Goal: Task Accomplishment & Management: Use online tool/utility

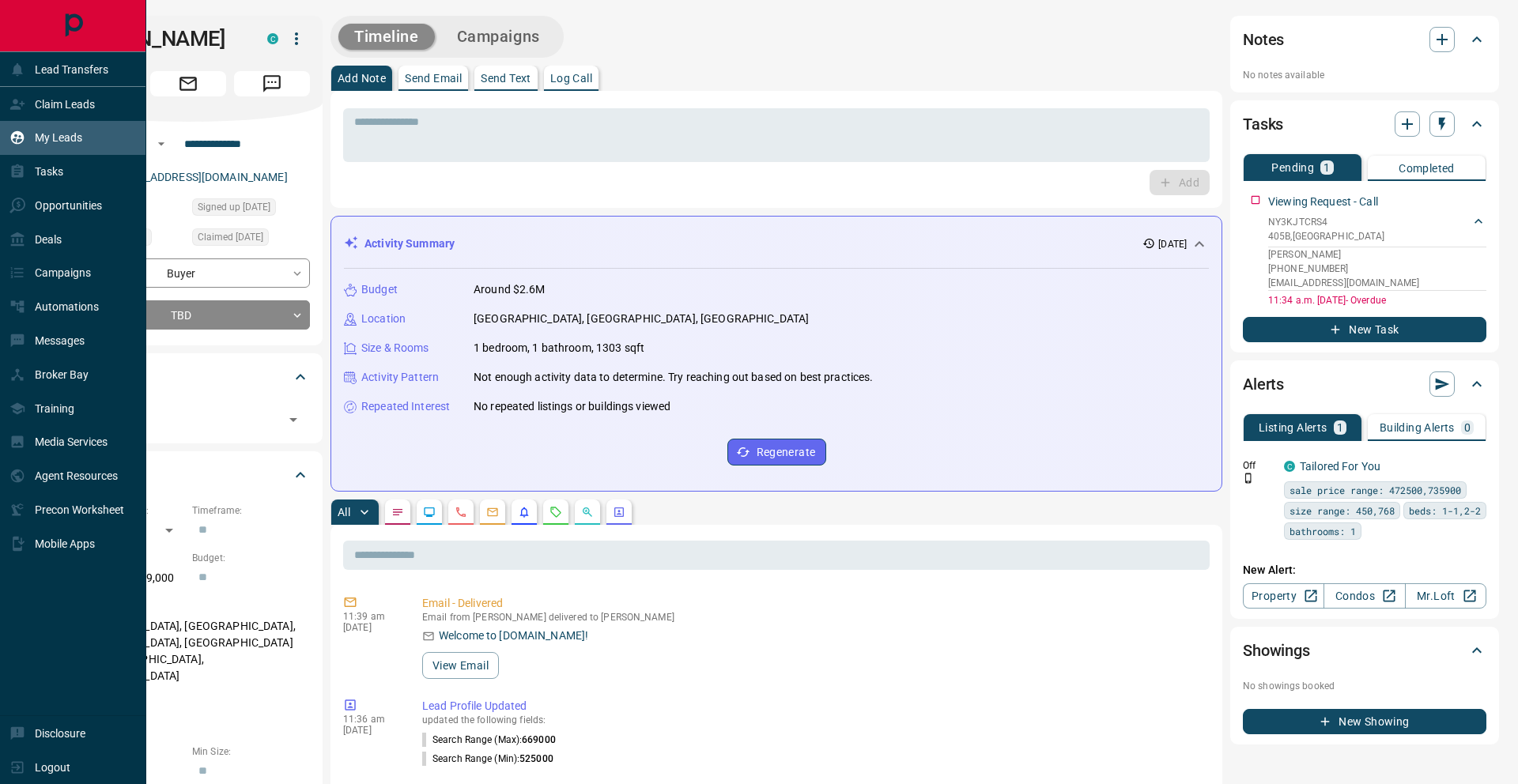
click at [23, 126] on div "My Leads" at bounding box center [45, 138] width 72 height 26
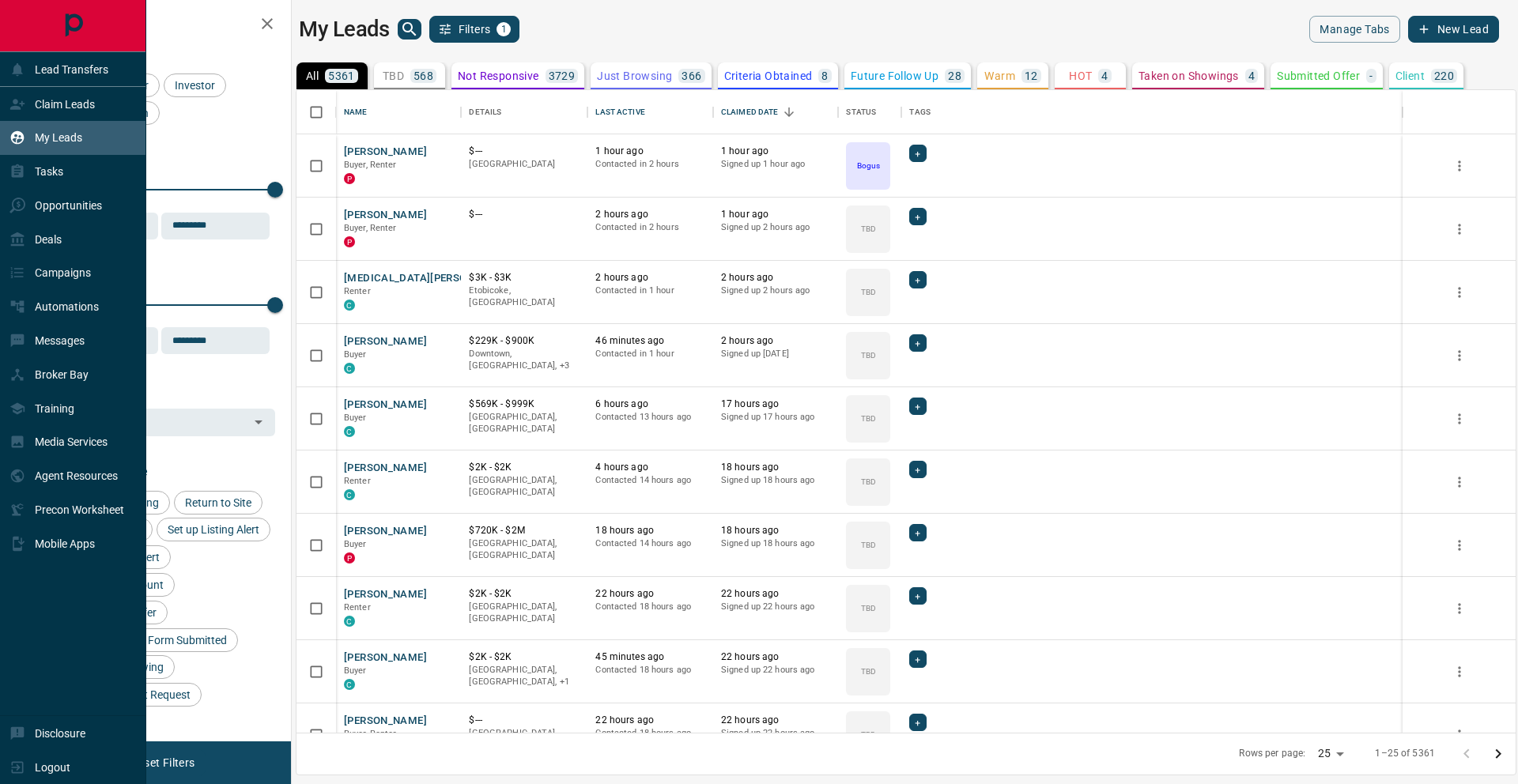
scroll to position [643, 1219]
click at [36, 100] on p "Claim Leads" at bounding box center [64, 104] width 60 height 13
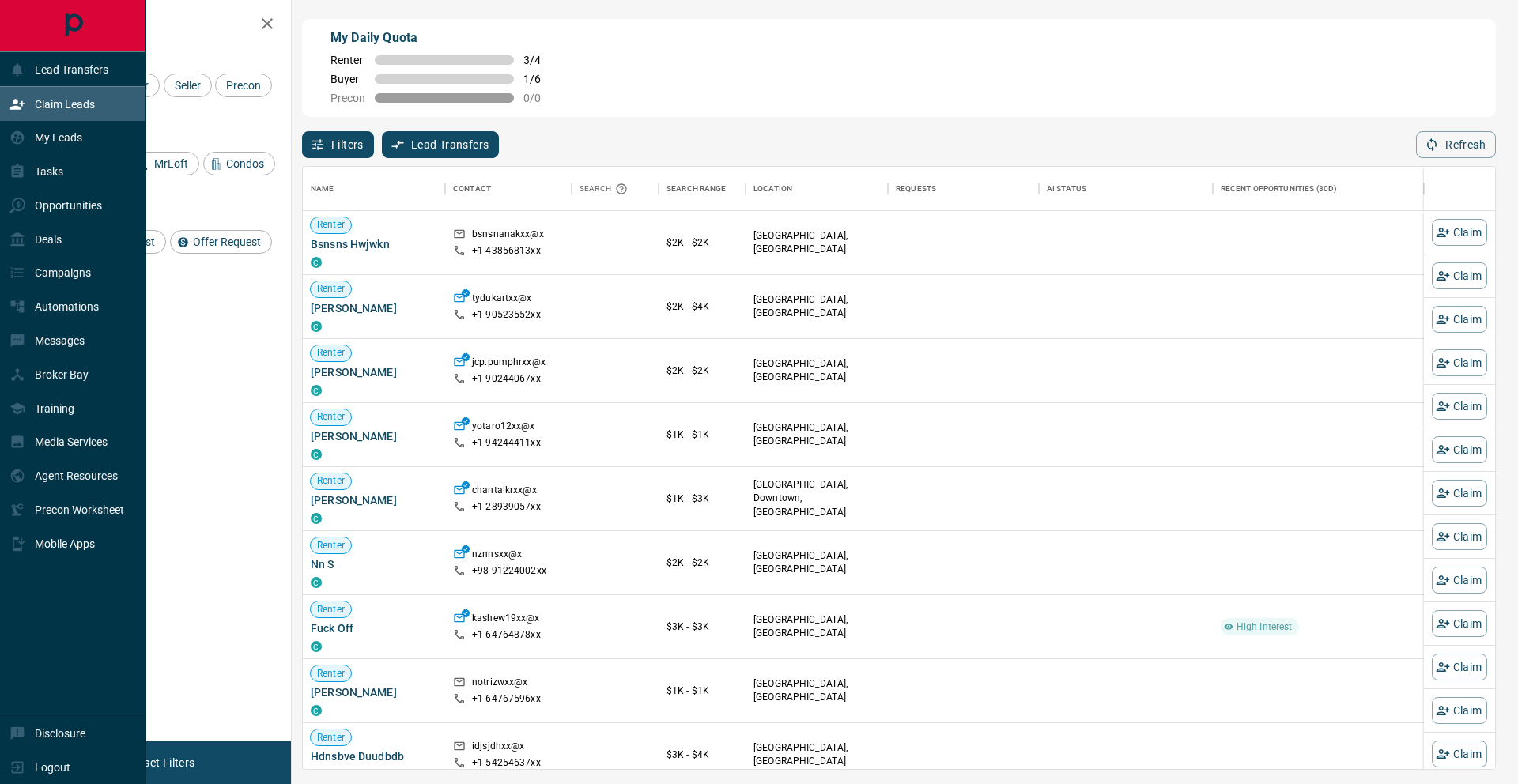
scroll to position [601, 1192]
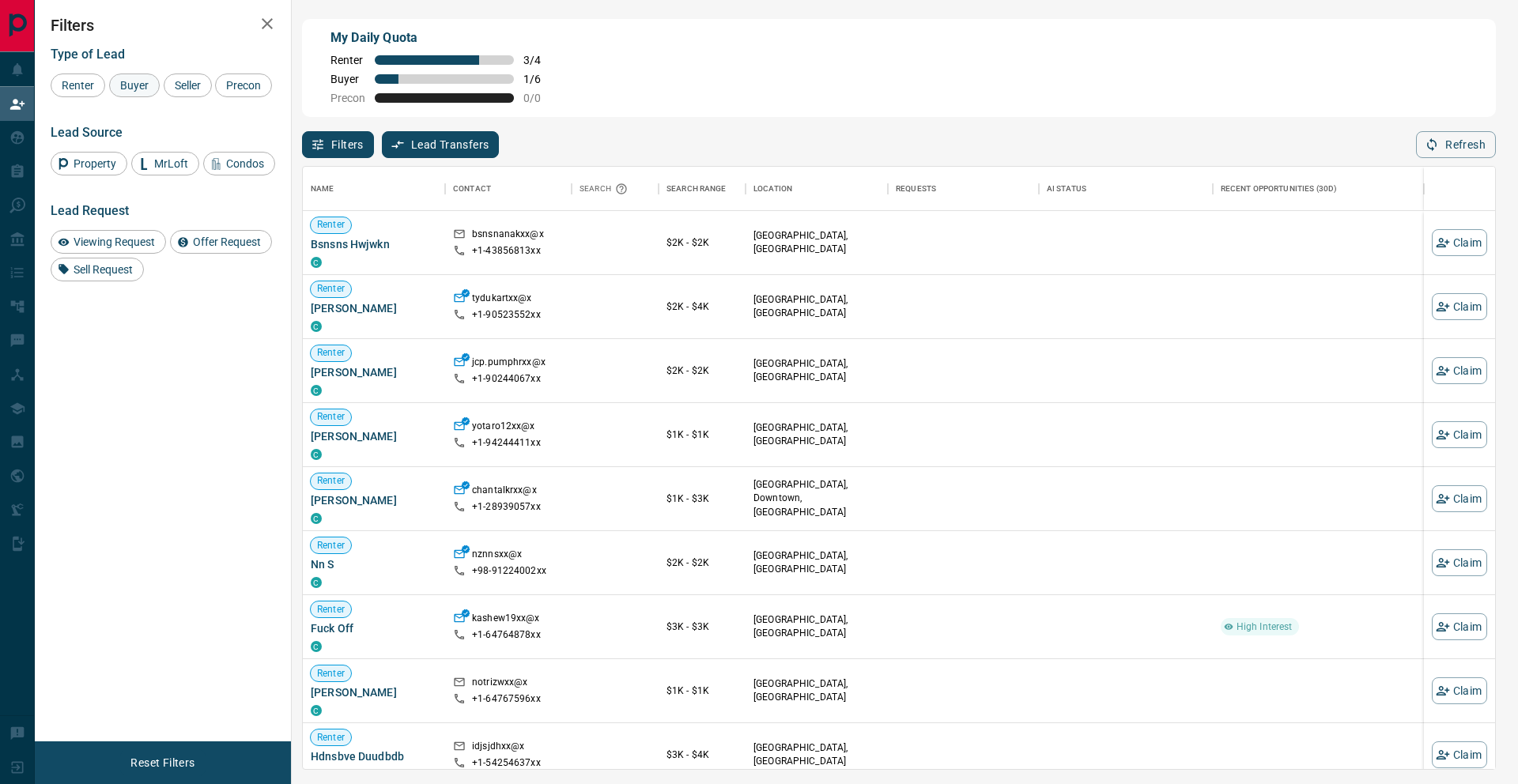
click at [142, 92] on div "Buyer" at bounding box center [134, 85] width 51 height 24
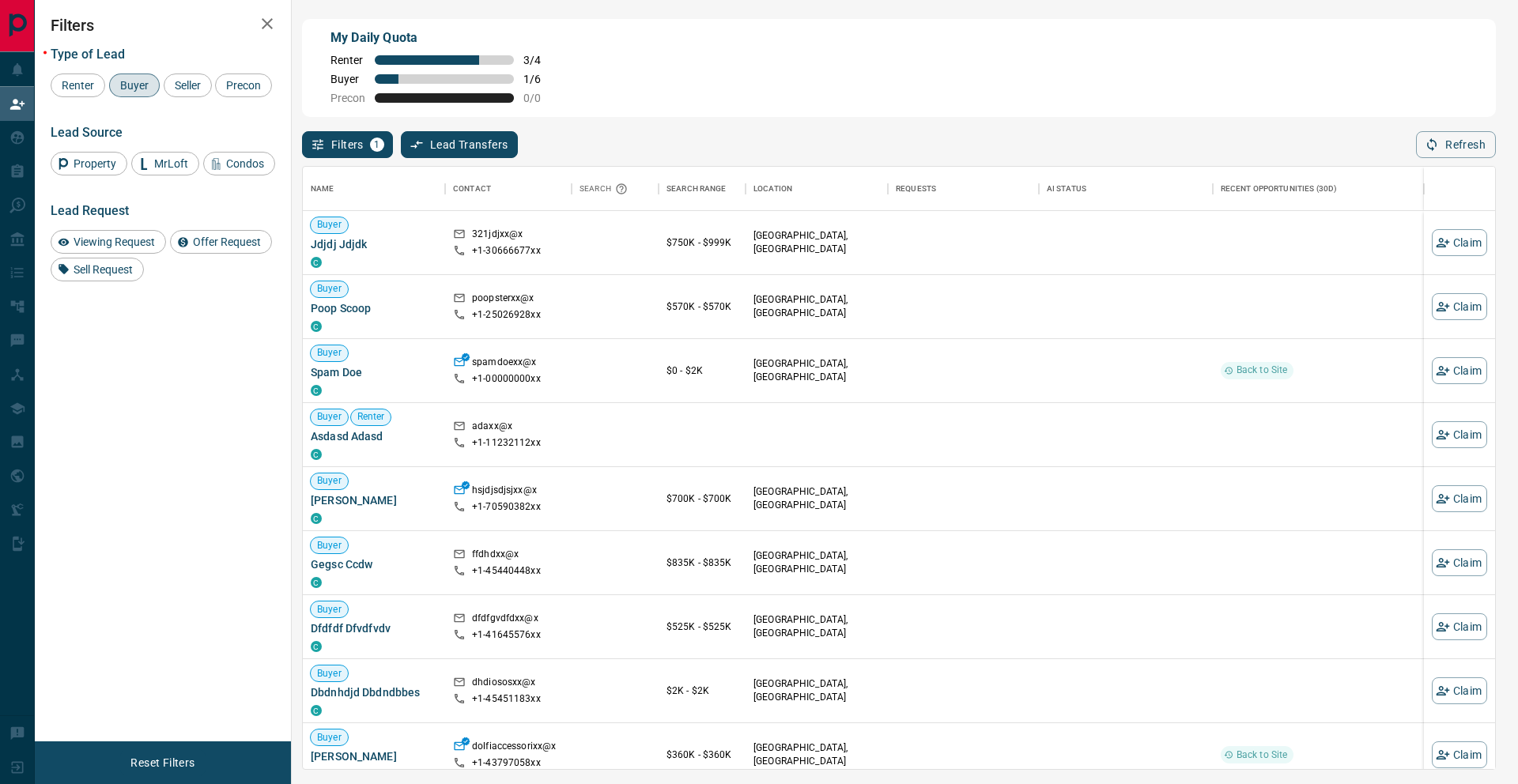
click at [886, 68] on div "My Daily Quota Renter 3 / 4 Buyer 1 / 6 Precon 0 / 0" at bounding box center [898, 68] width 1194 height 98
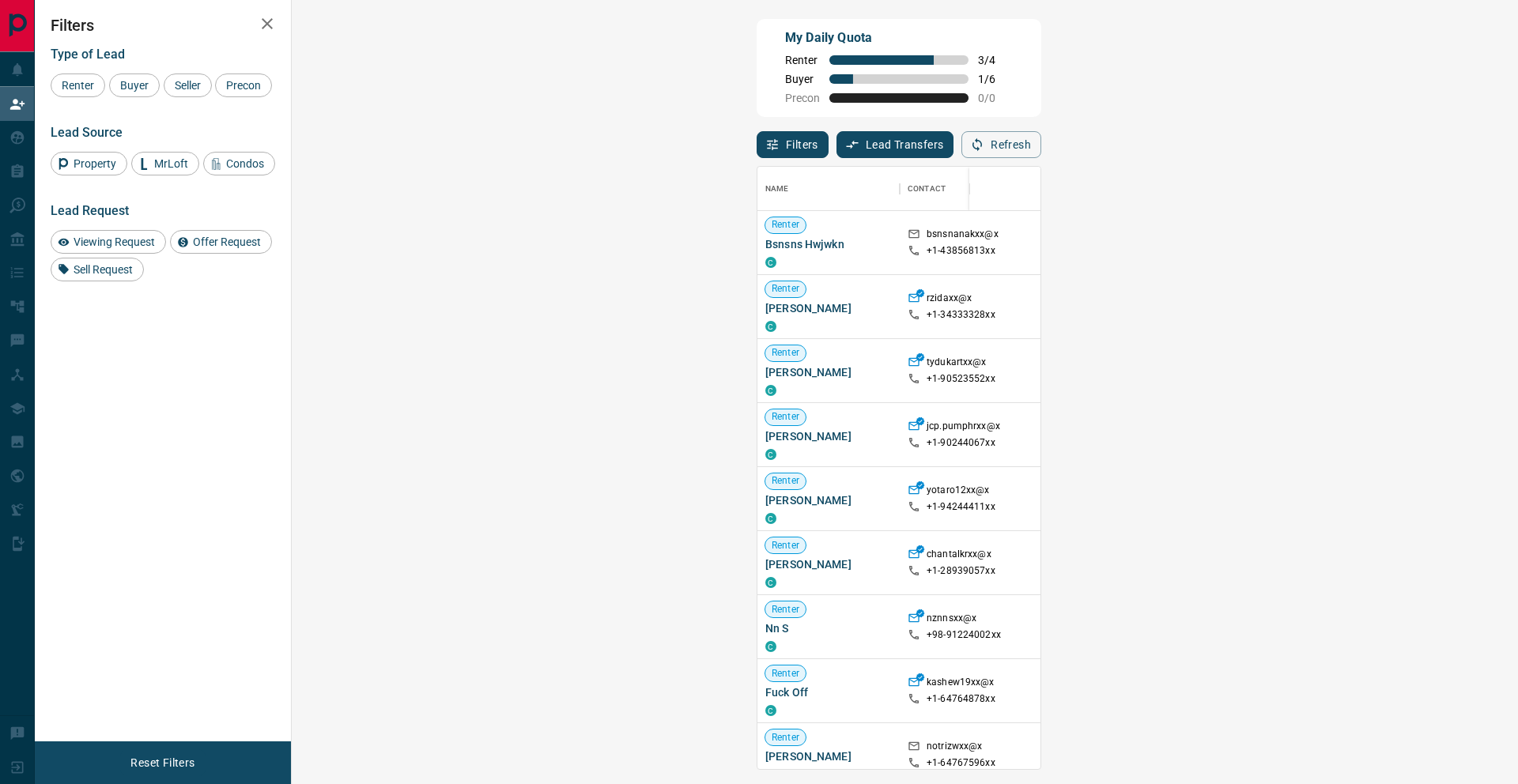
scroll to position [601, 1192]
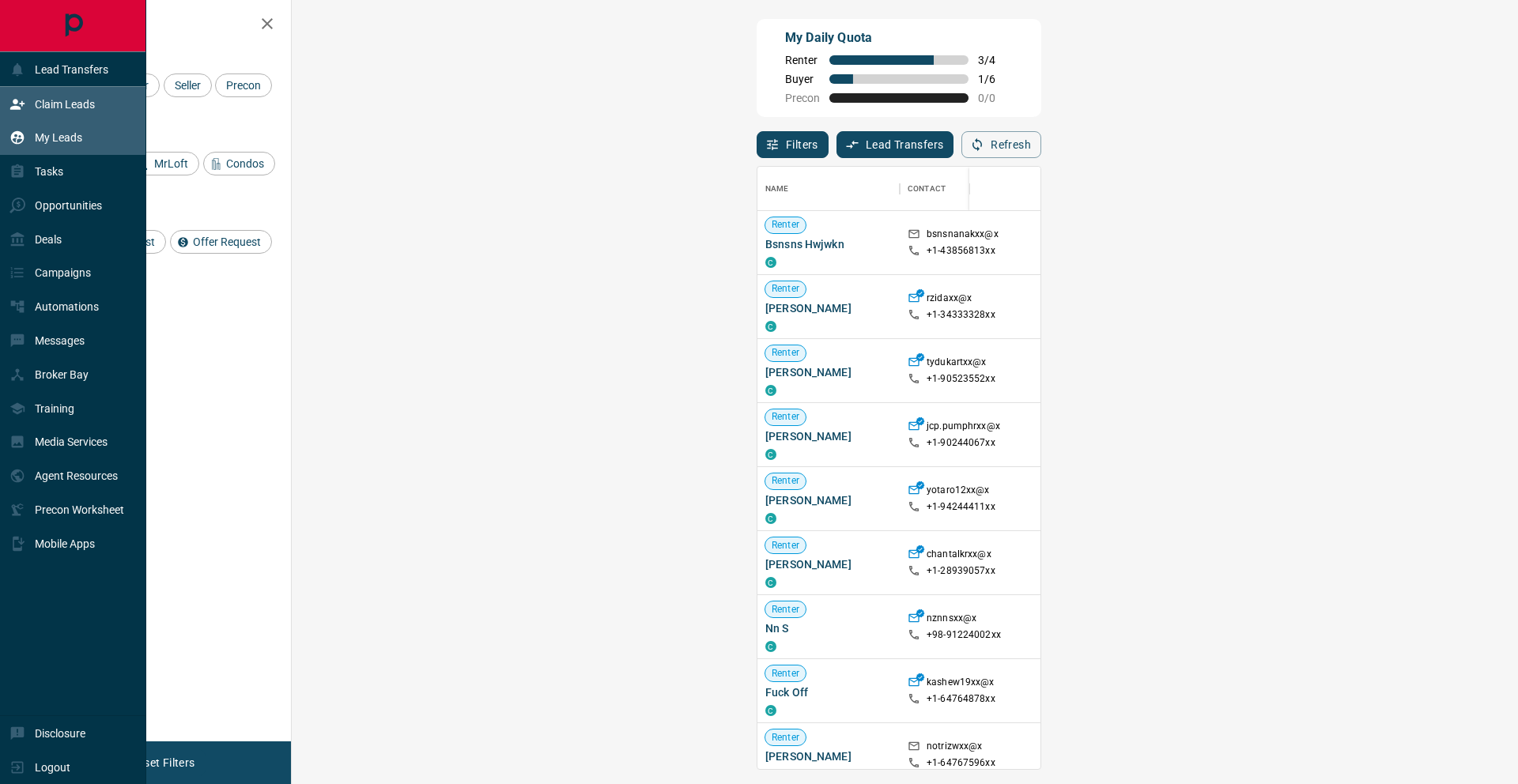
click at [22, 139] on icon at bounding box center [17, 138] width 14 height 14
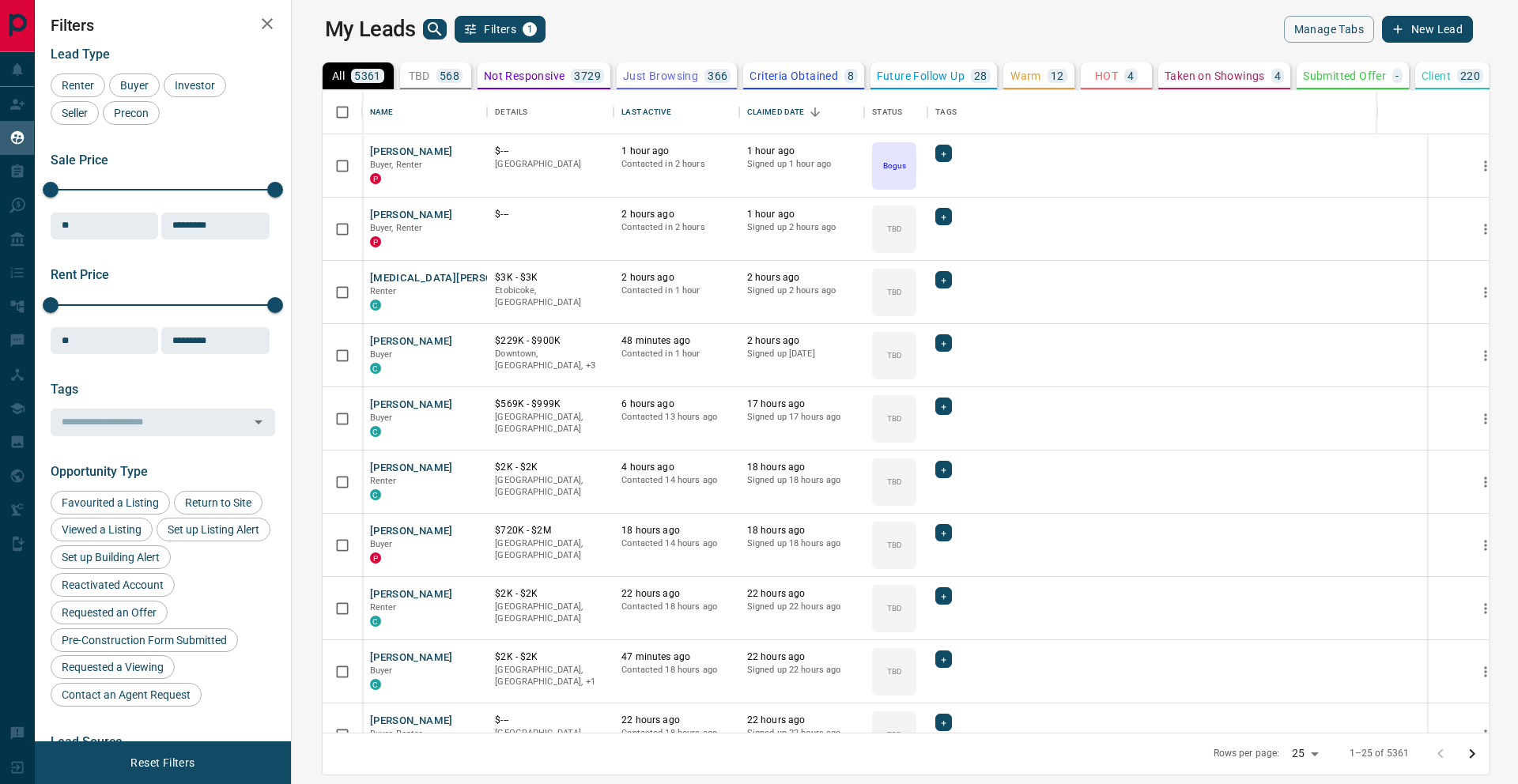
scroll to position [643, 1219]
click at [426, 33] on icon "search button" at bounding box center [435, 29] width 19 height 19
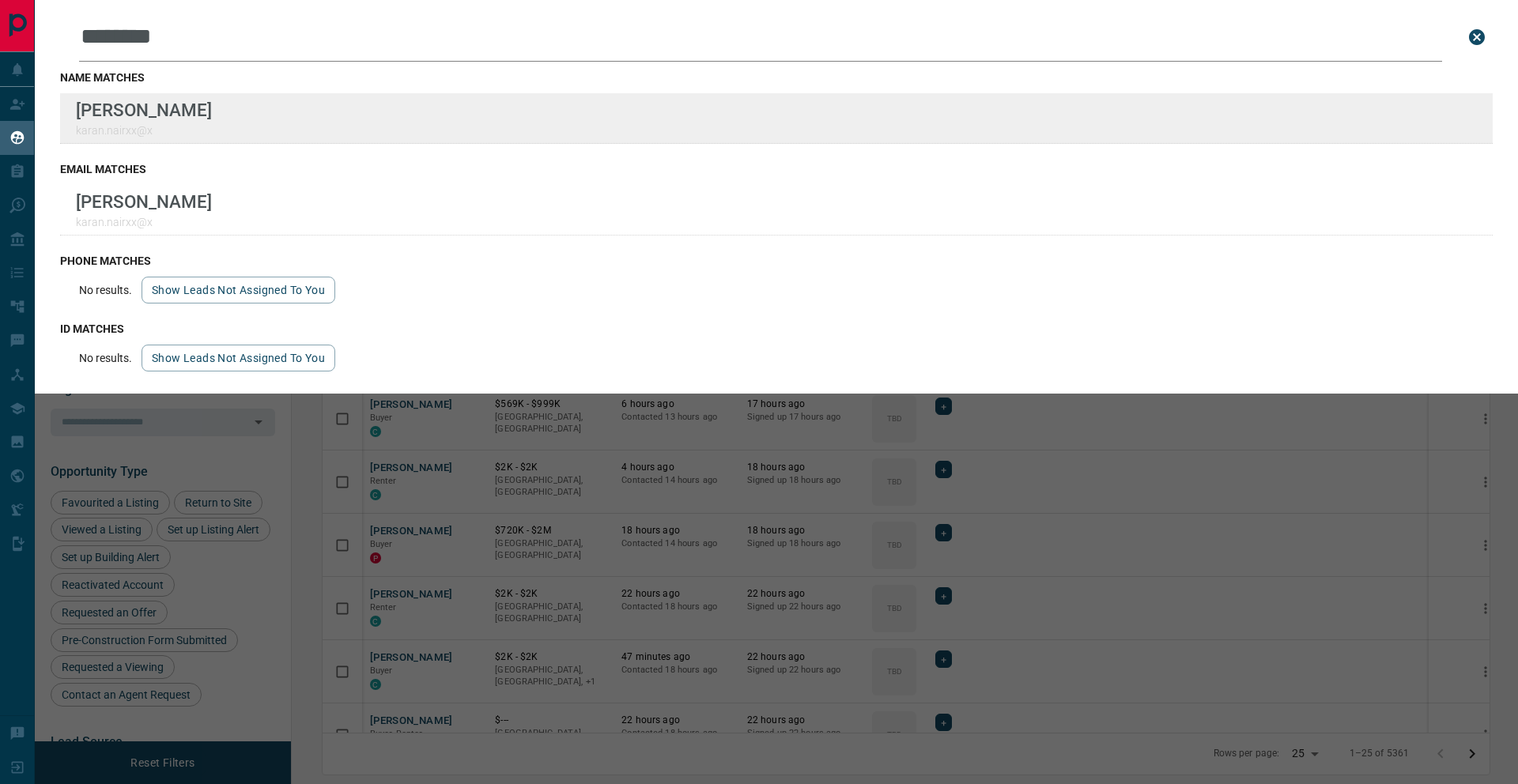
click at [0, 0] on div "Lead Transfers Claim Leads My Leads Tasks Opportunities Deals Campaigns Automat…" at bounding box center [759, 382] width 1518 height 764
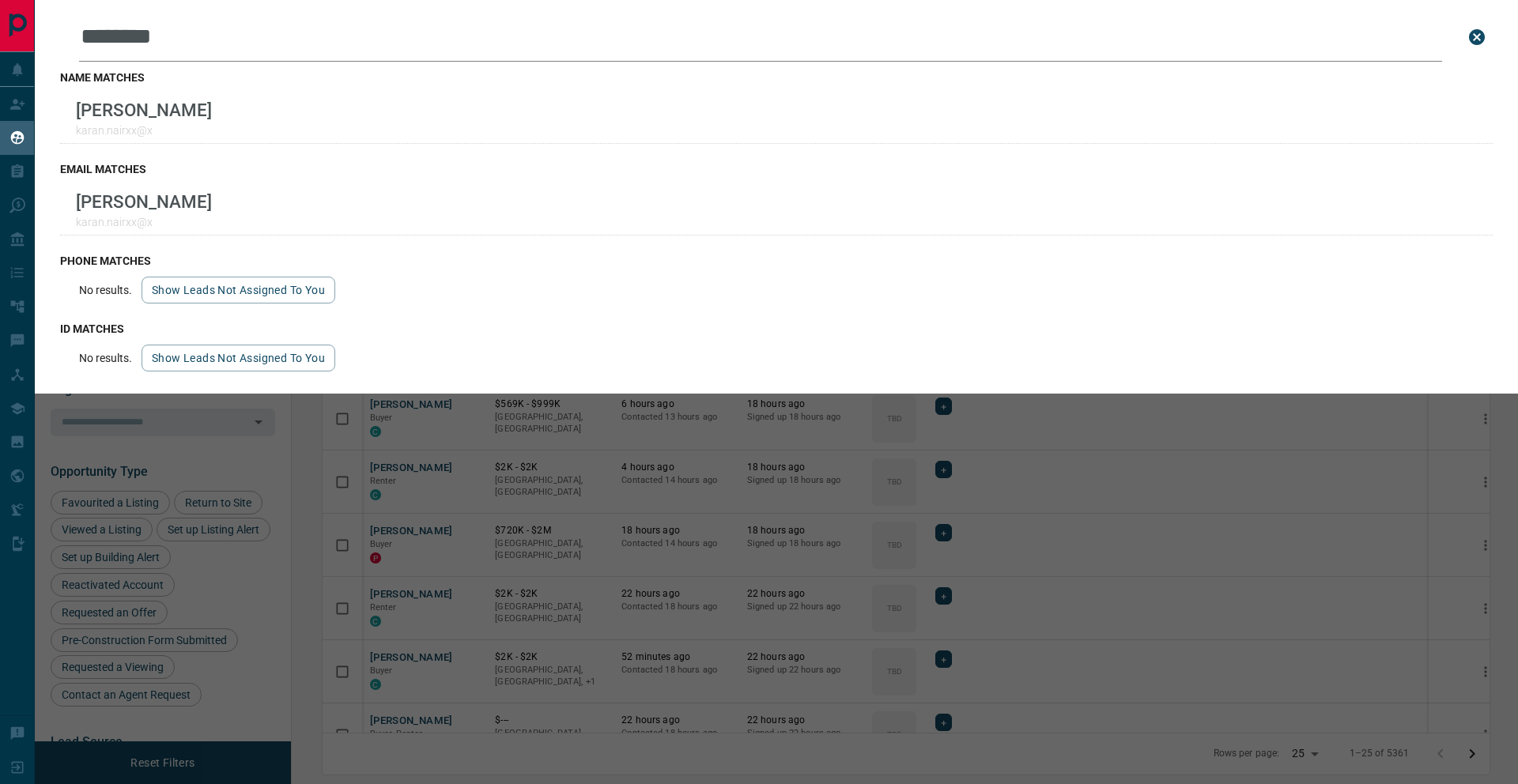
click at [211, 35] on input "********" at bounding box center [760, 37] width 1363 height 49
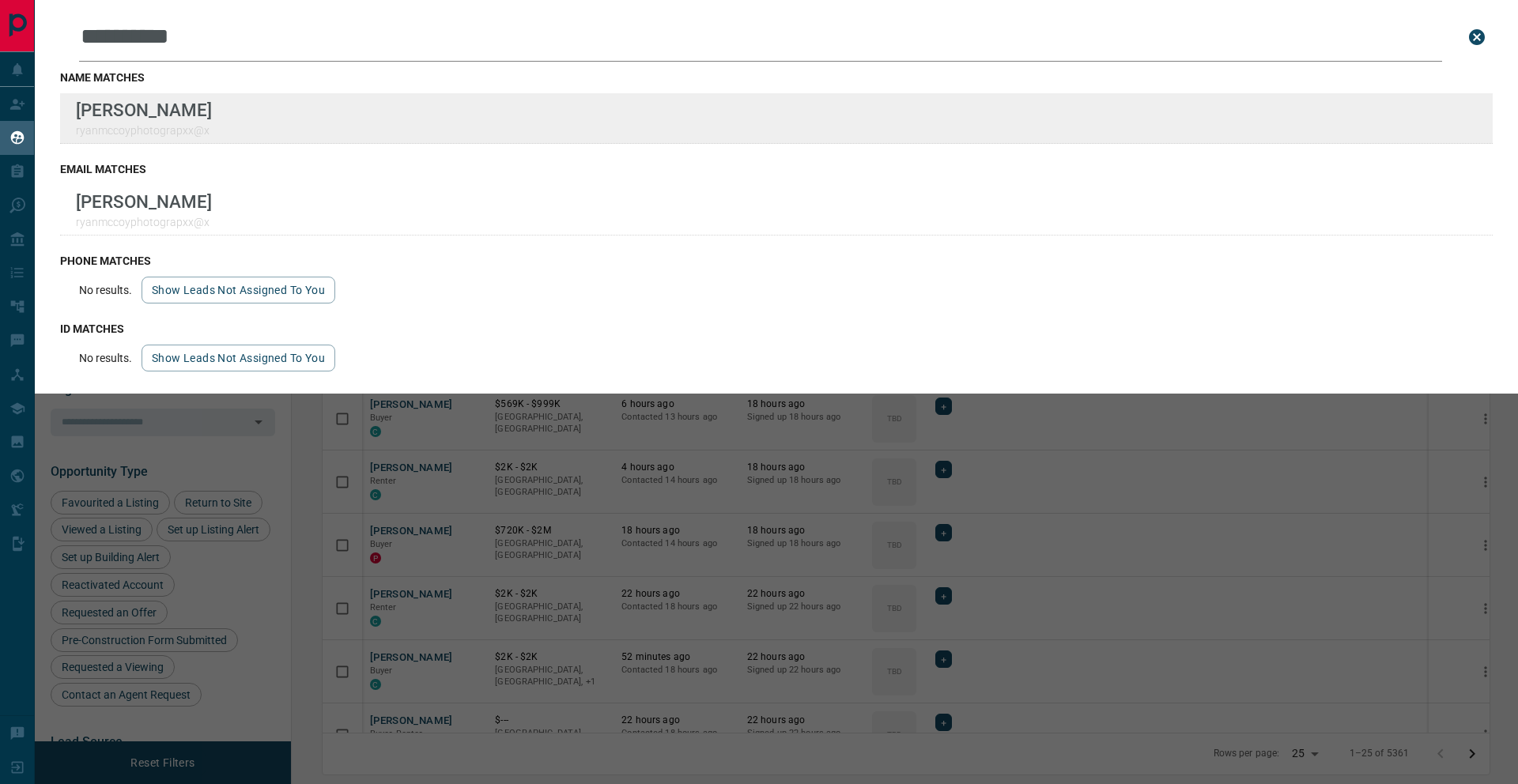
type input "**********"
click at [0, 0] on div "**********" at bounding box center [759, 382] width 1518 height 764
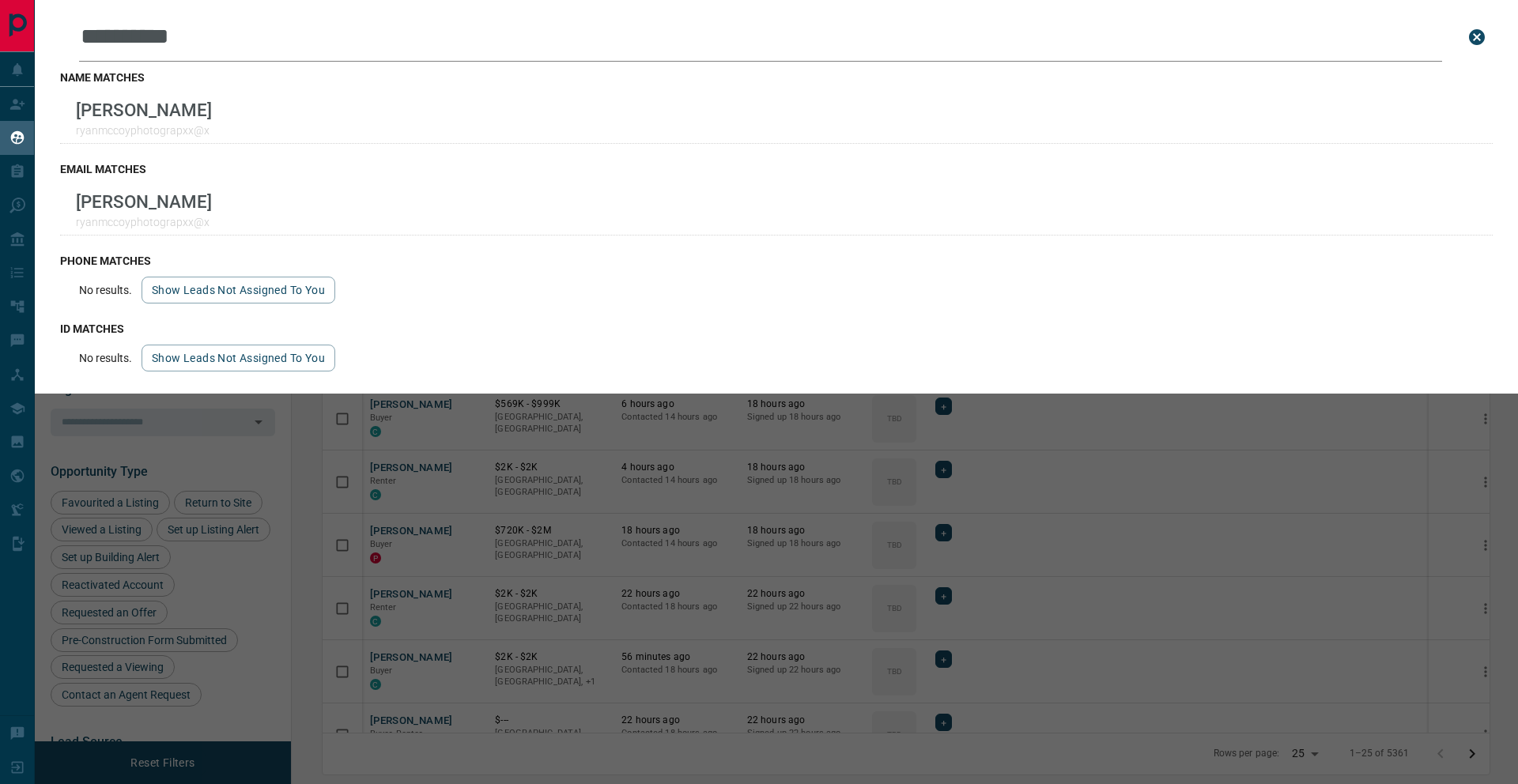
click at [290, 415] on div "**********" at bounding box center [793, 392] width 1518 height 784
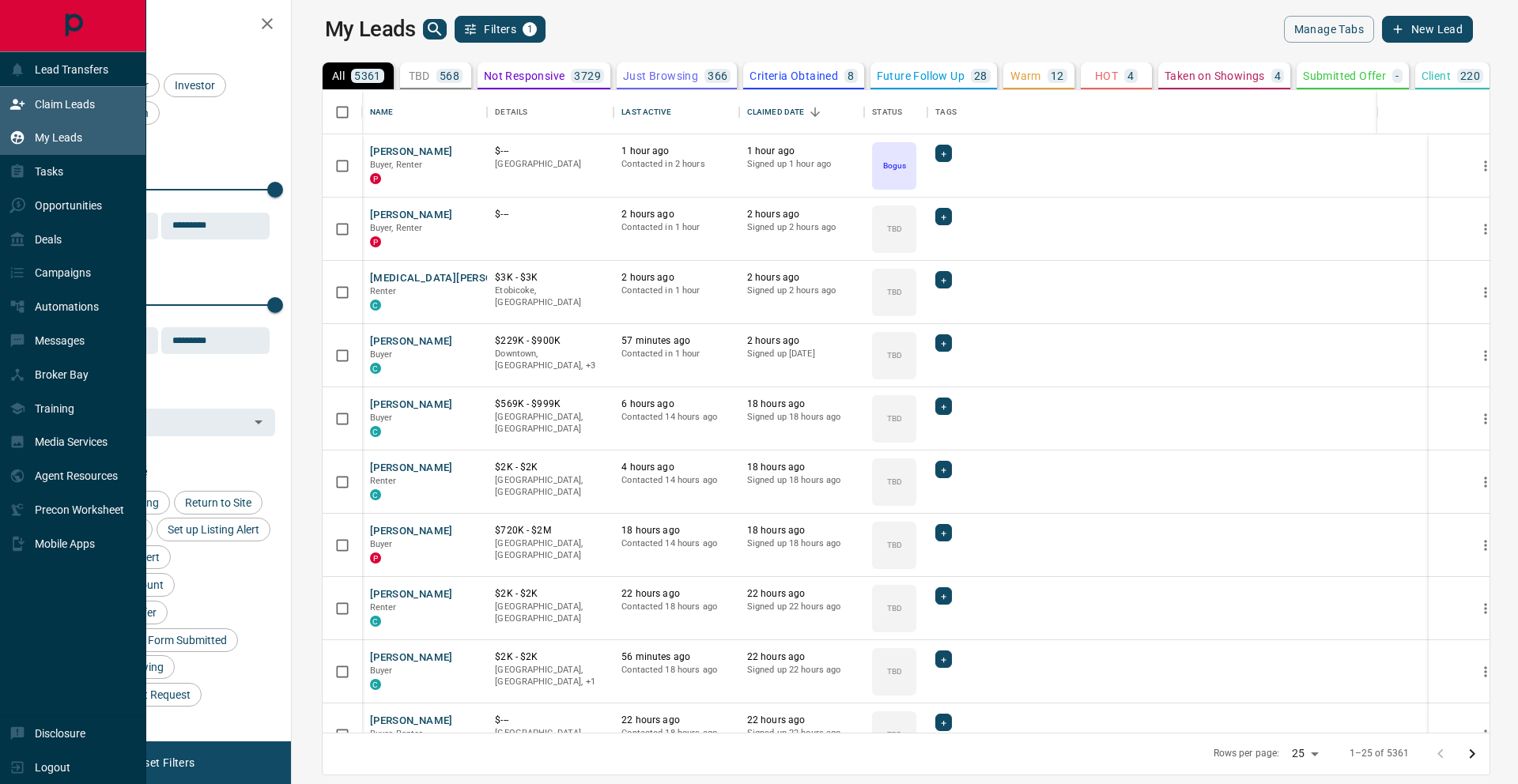
click at [24, 97] on icon at bounding box center [16, 103] width 15 height 15
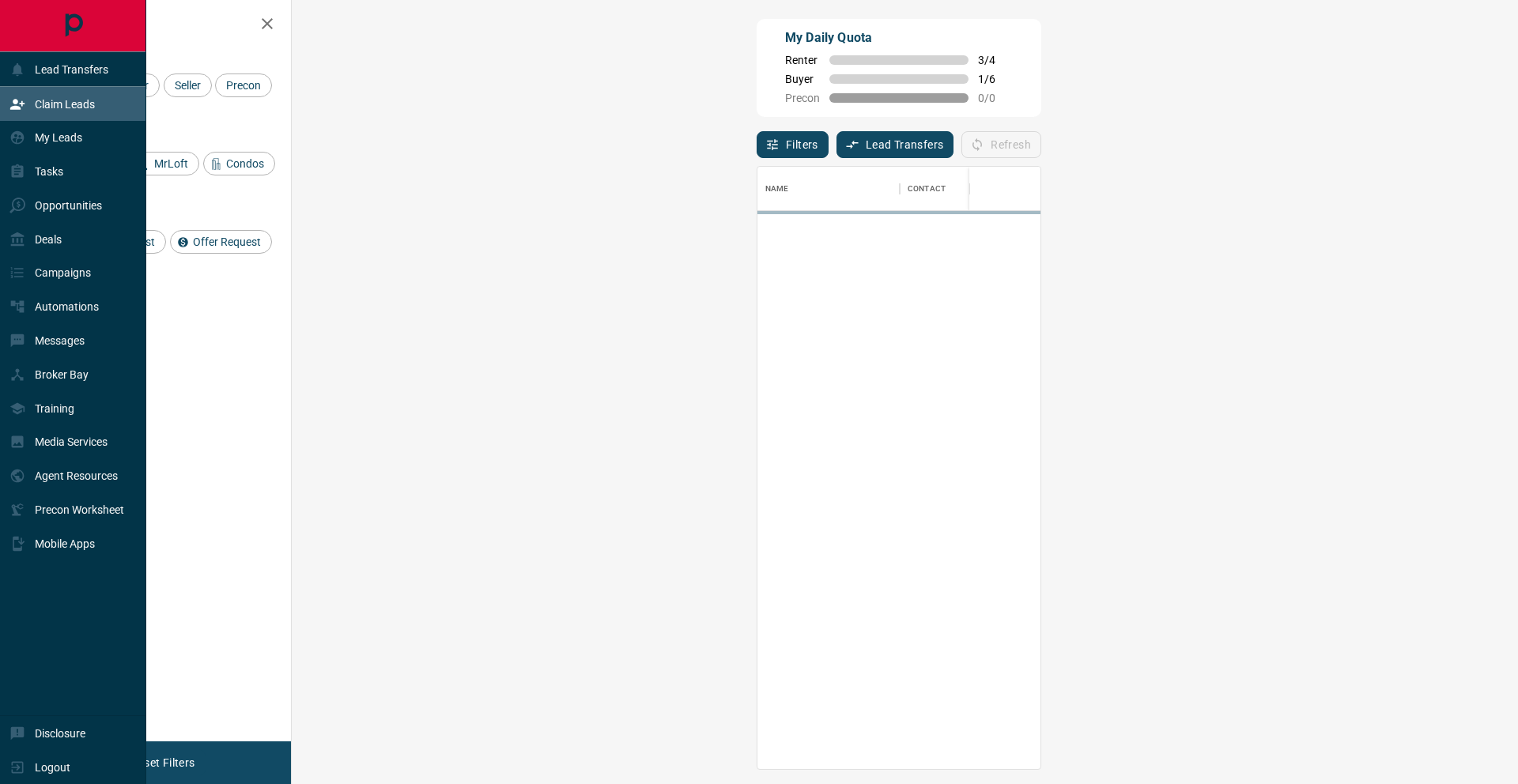
scroll to position [601, 1192]
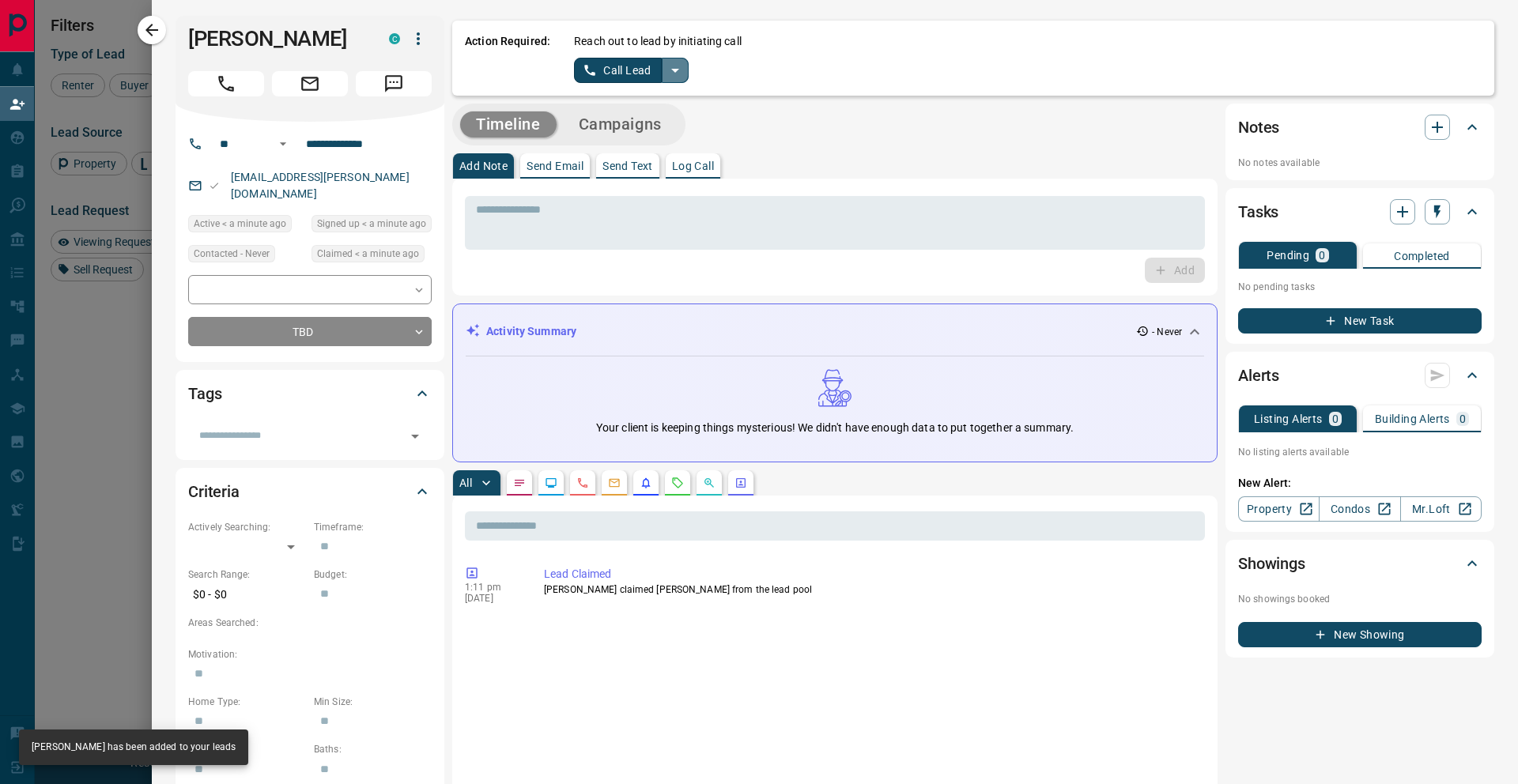
click at [678, 78] on icon "split button" at bounding box center [675, 70] width 19 height 19
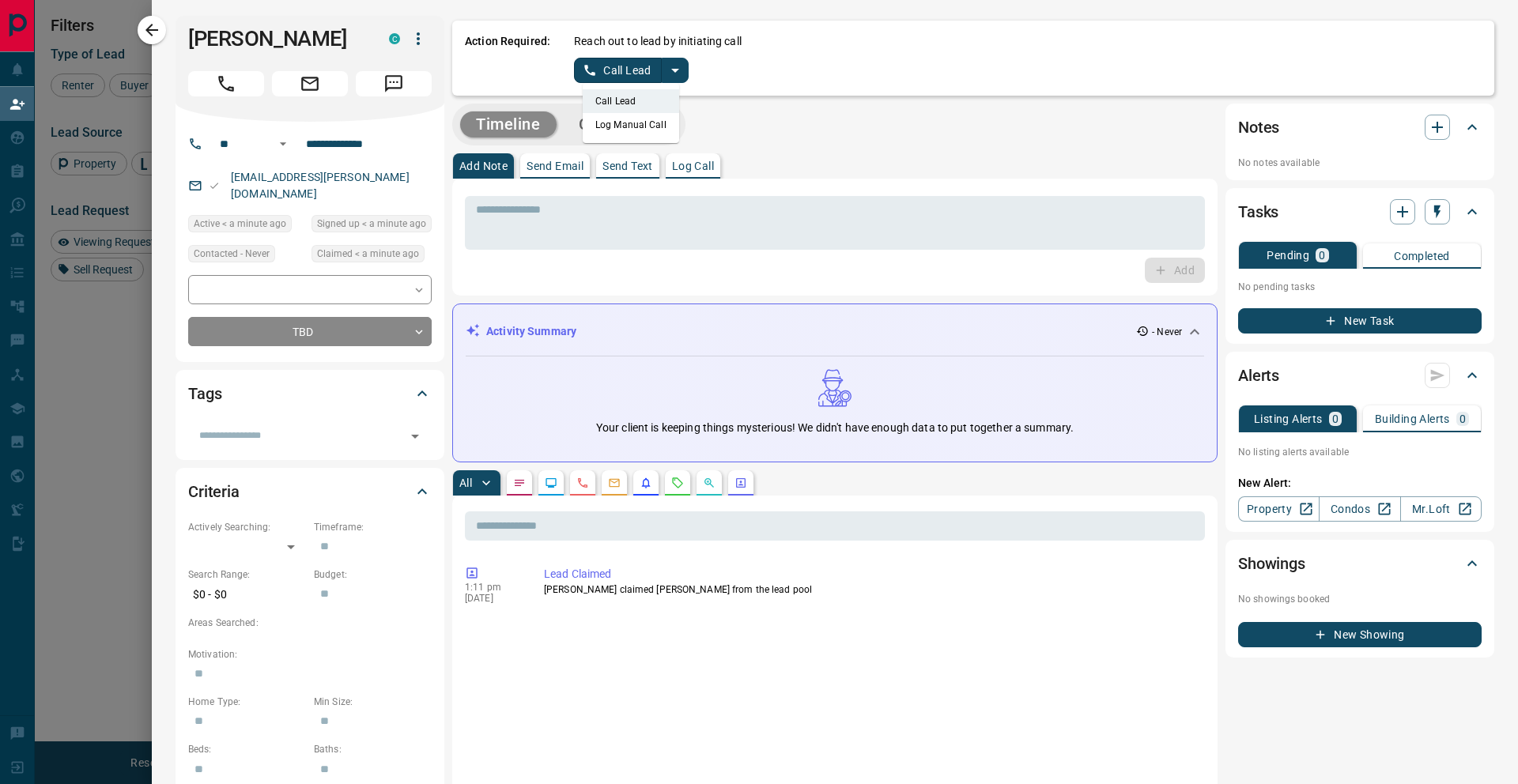
click at [643, 129] on li "Log Manual Call" at bounding box center [630, 125] width 96 height 24
click at [628, 59] on button "Log Manual Call" at bounding box center [626, 71] width 104 height 25
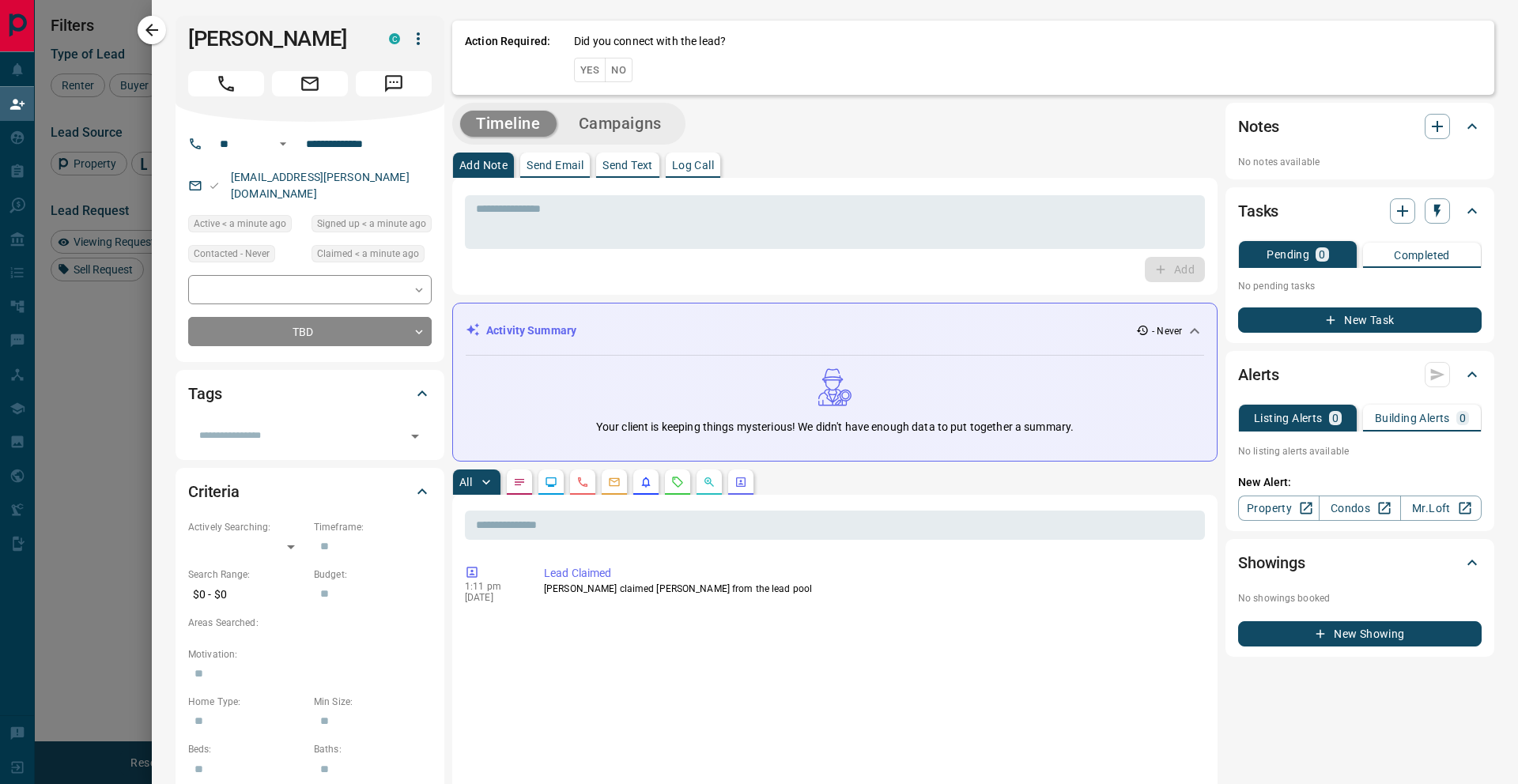
click at [637, 61] on div "Did you connect with the lead? Yes No" at bounding box center [1028, 58] width 908 height 49
click at [620, 69] on button "No" at bounding box center [619, 70] width 28 height 24
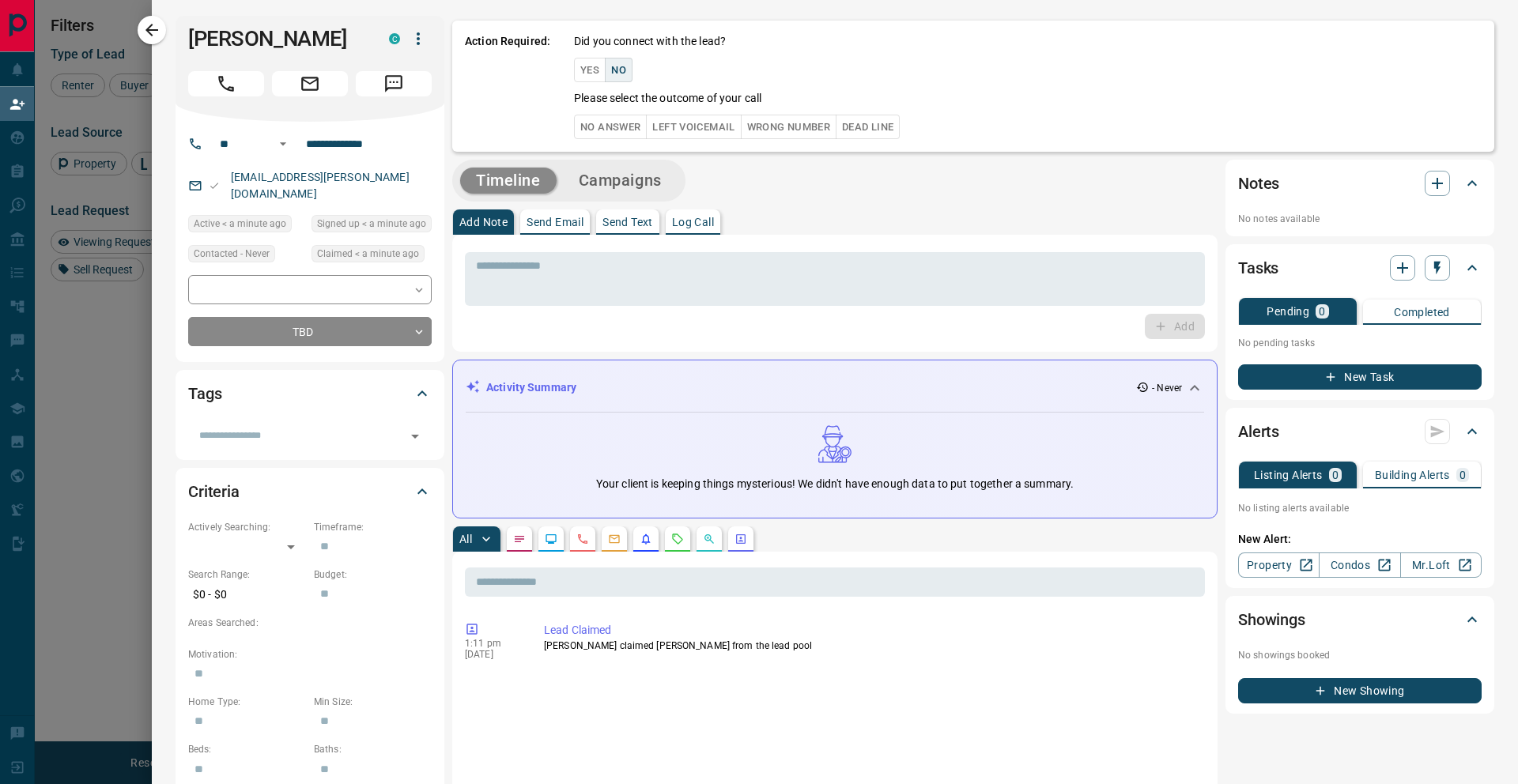
click at [620, 119] on button "No Answer" at bounding box center [610, 127] width 72 height 24
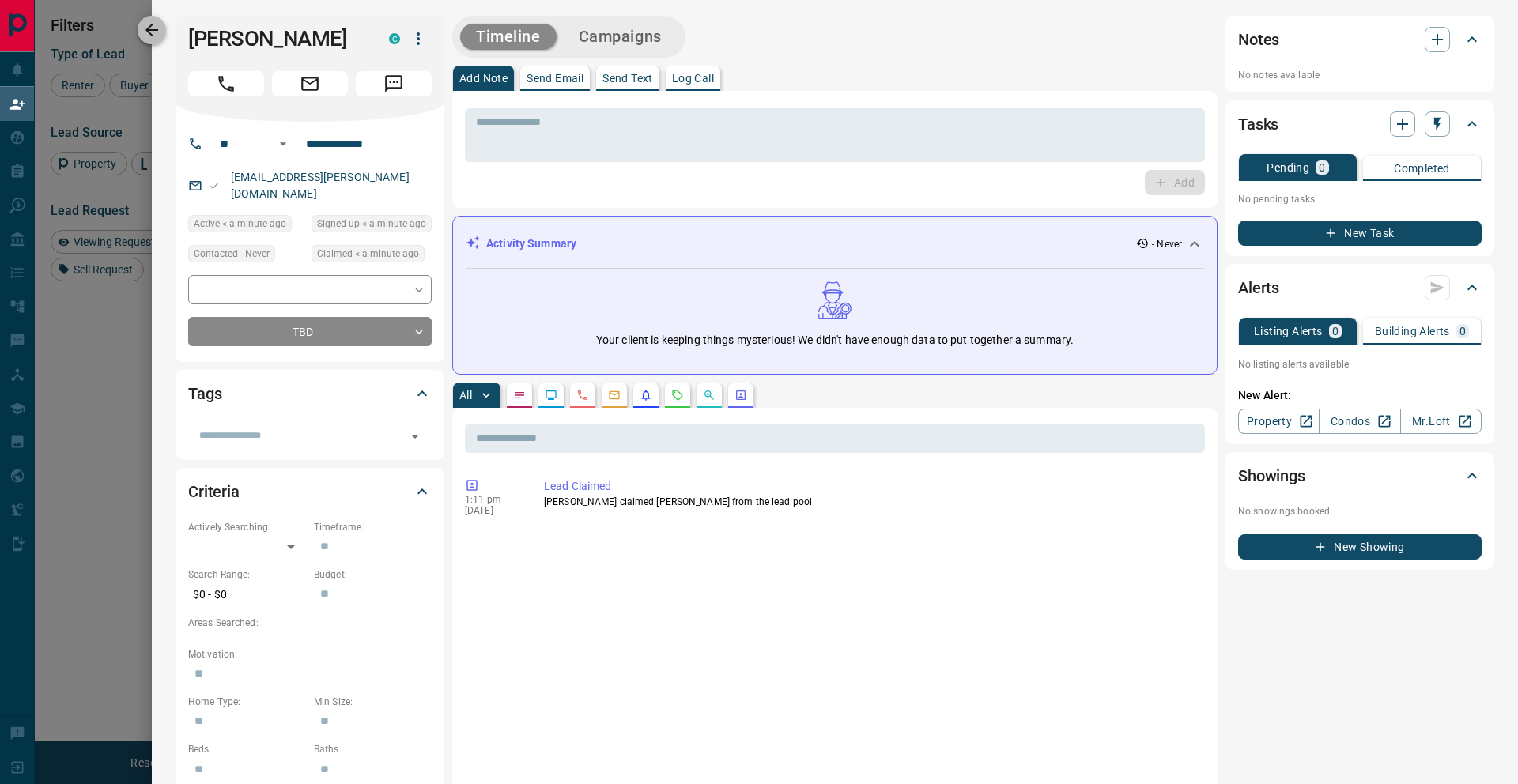
click at [145, 29] on icon "button" at bounding box center [151, 30] width 19 height 19
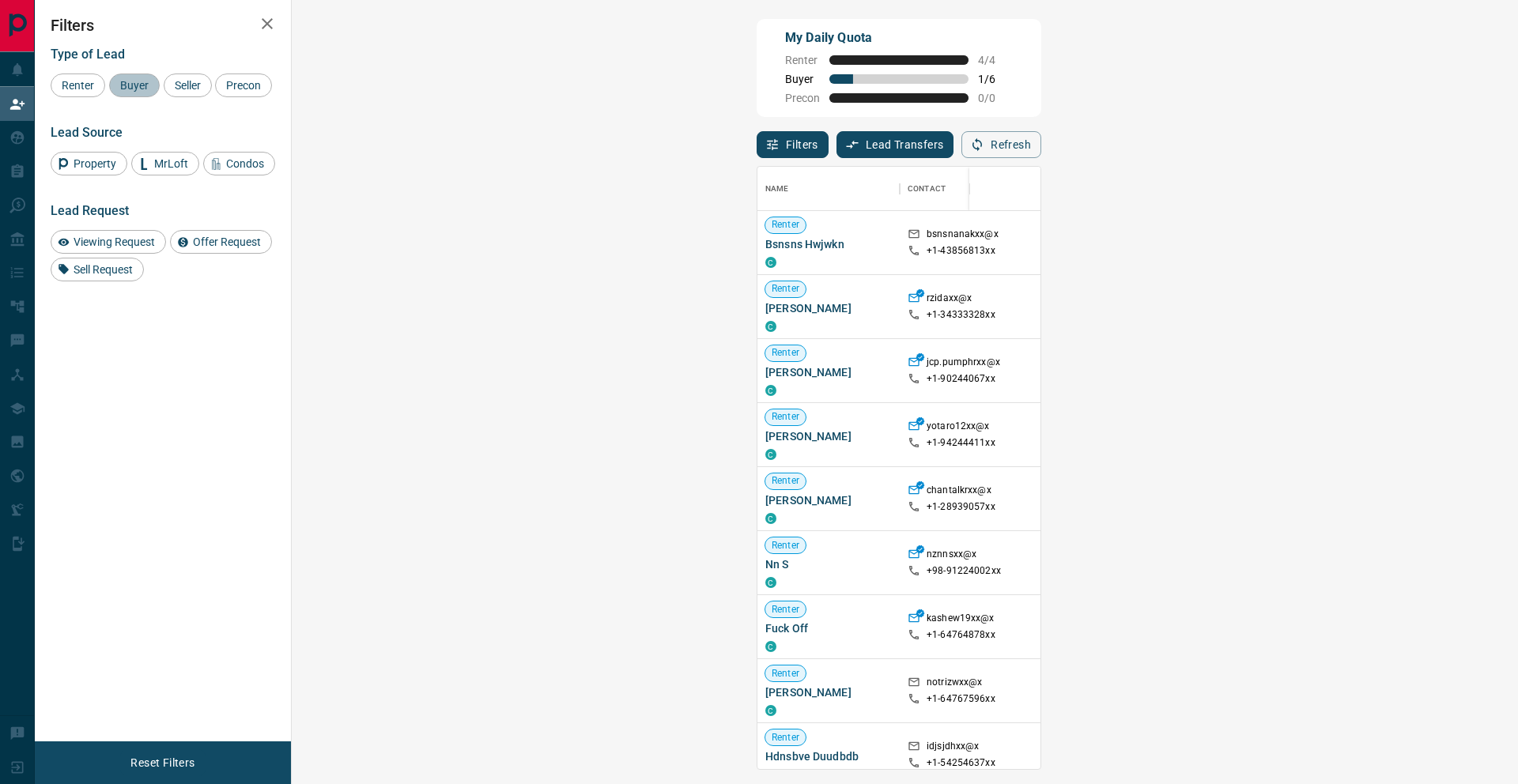
click at [139, 92] on div "Buyer" at bounding box center [134, 85] width 51 height 24
